Goal: Check status

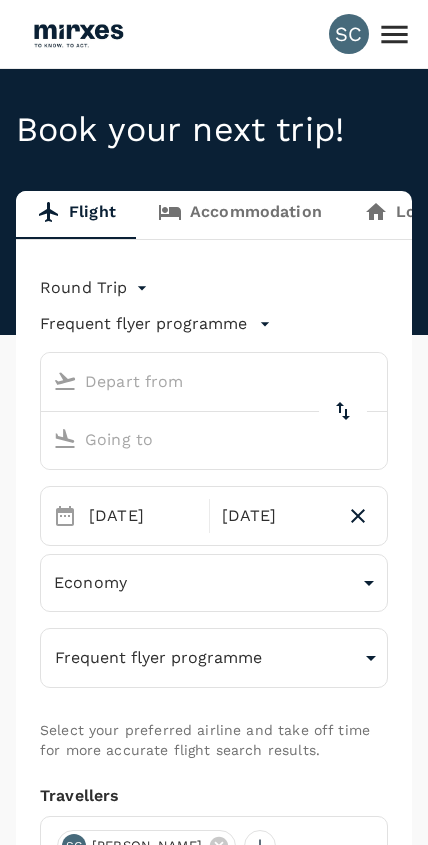
type input "Singapore Changi (SIN)"
type input "Kuching, [GEOGRAPHIC_DATA] (any)"
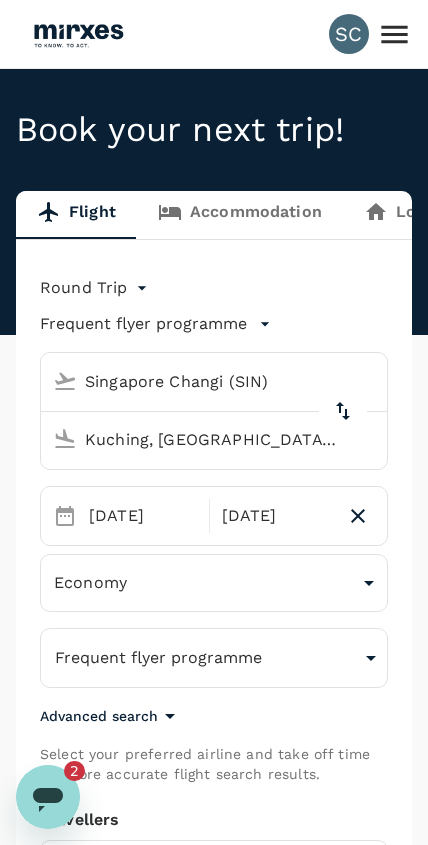
click at [395, 35] on icon at bounding box center [394, 34] width 26 height 18
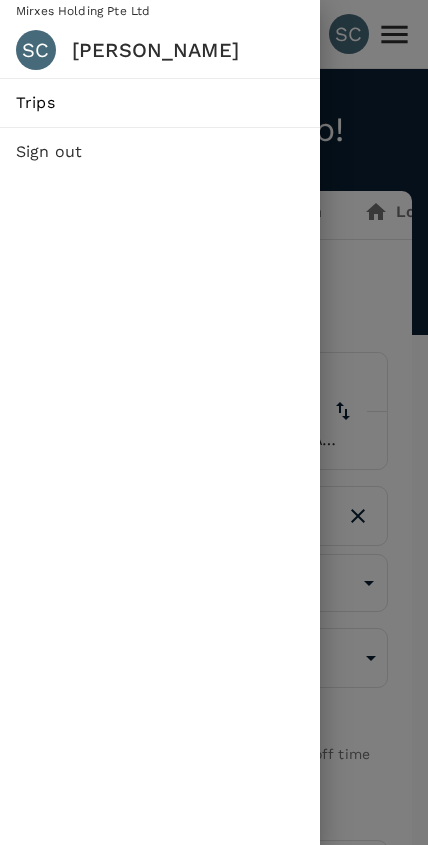
click at [68, 100] on span "Trips" at bounding box center [160, 103] width 288 height 24
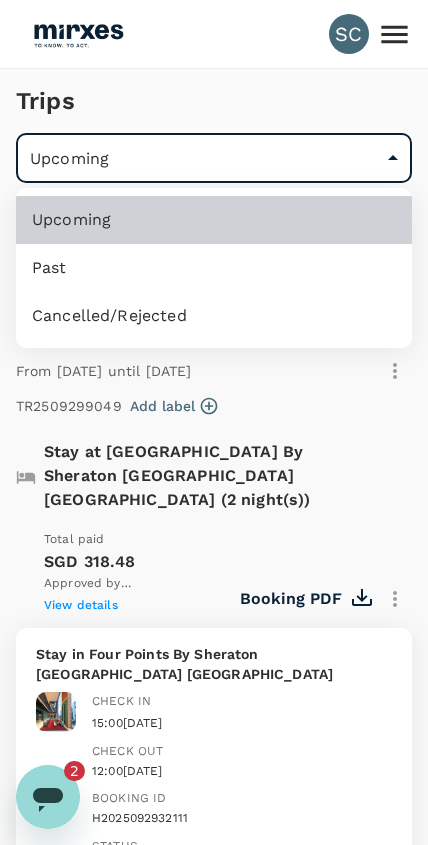
click at [75, 317] on li "Cancelled/Rejected" at bounding box center [214, 316] width 396 height 48
type input "/trips/aborted"
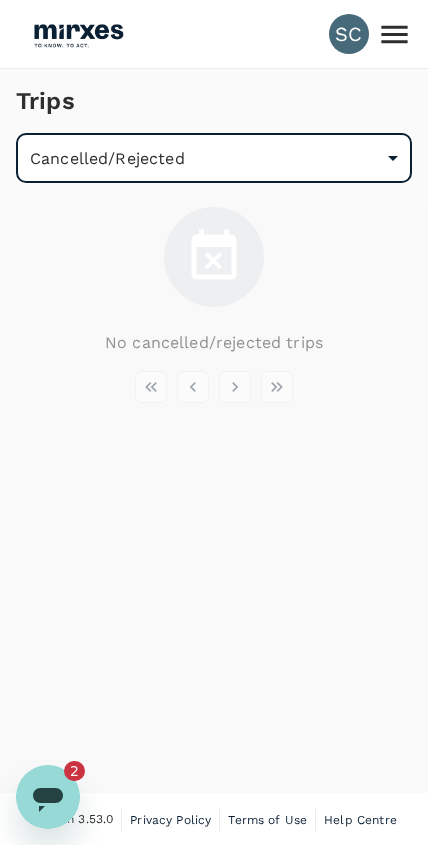
click at [46, 803] on icon "Open messaging window, 2 unread messages" at bounding box center [48, 800] width 30 height 24
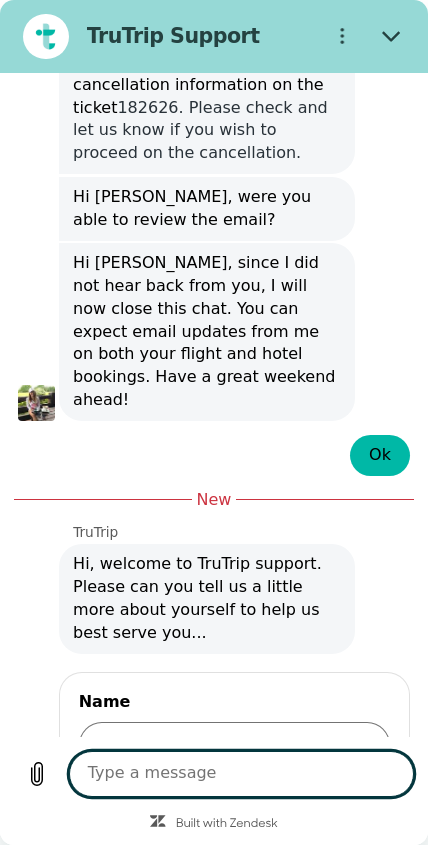
scroll to position [1815, 0]
